Goal: Navigation & Orientation: Find specific page/section

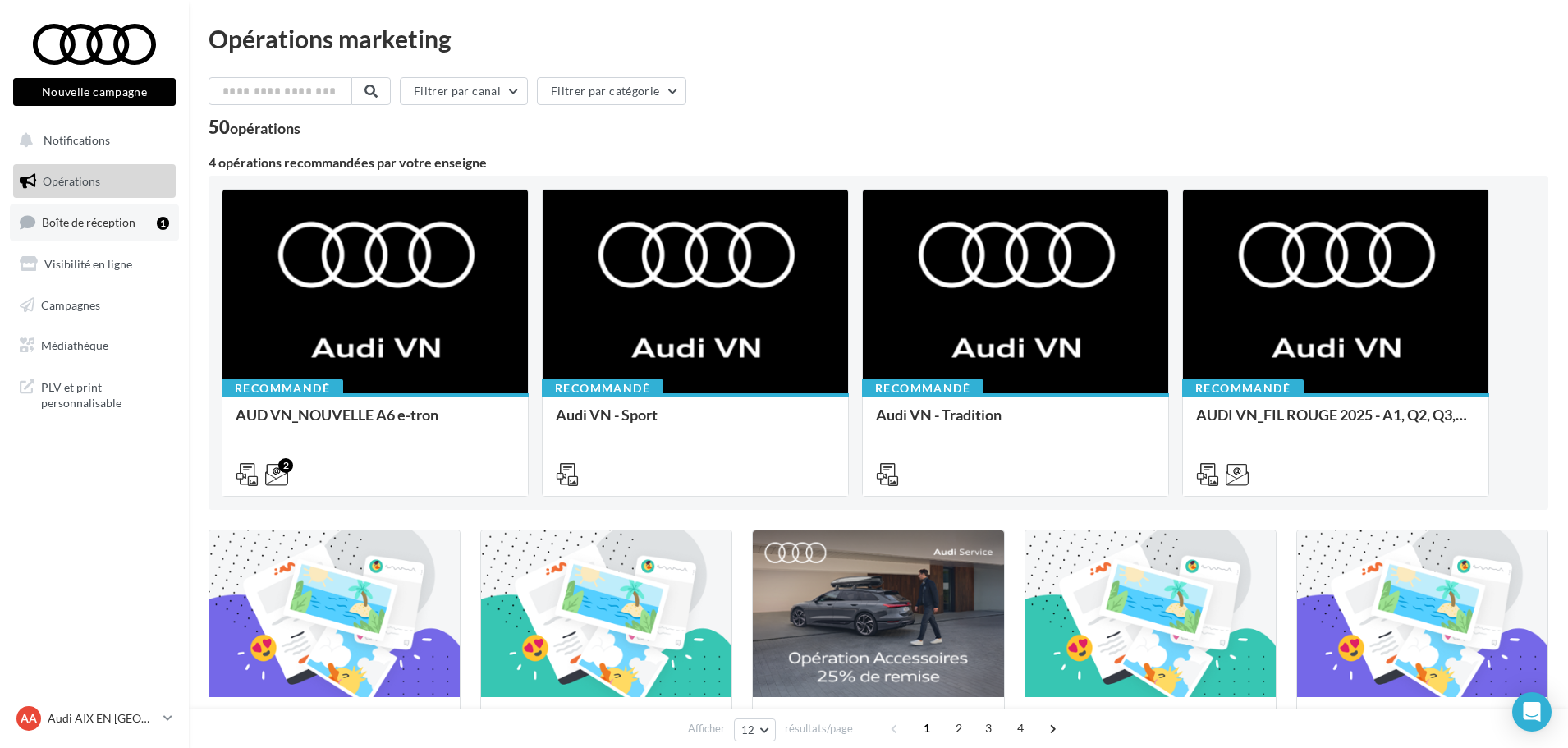
click at [106, 208] on link "Boîte de réception 1" at bounding box center [94, 221] width 169 height 35
